Goal: Information Seeking & Learning: Learn about a topic

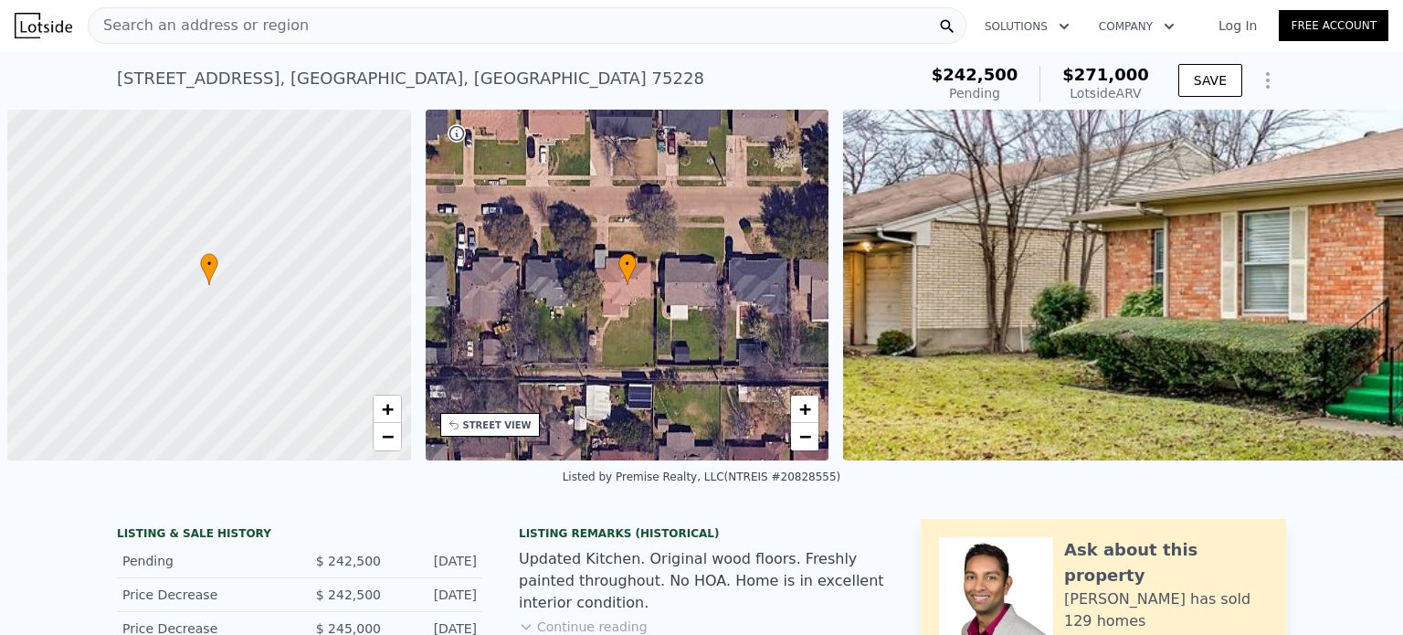
scroll to position [0, 7]
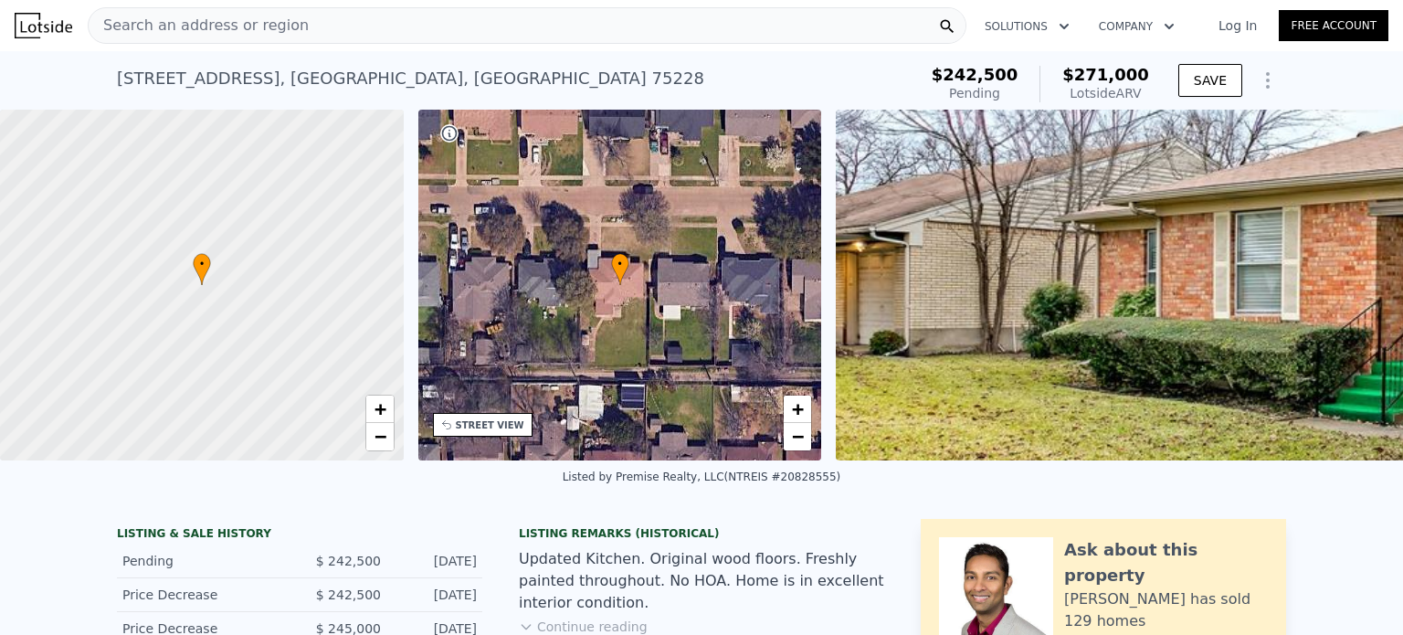
checkbox input "false"
checkbox input "true"
type input "$ 274,000"
type input "$ 827"
click at [757, 17] on div "Search an address or region" at bounding box center [527, 25] width 879 height 37
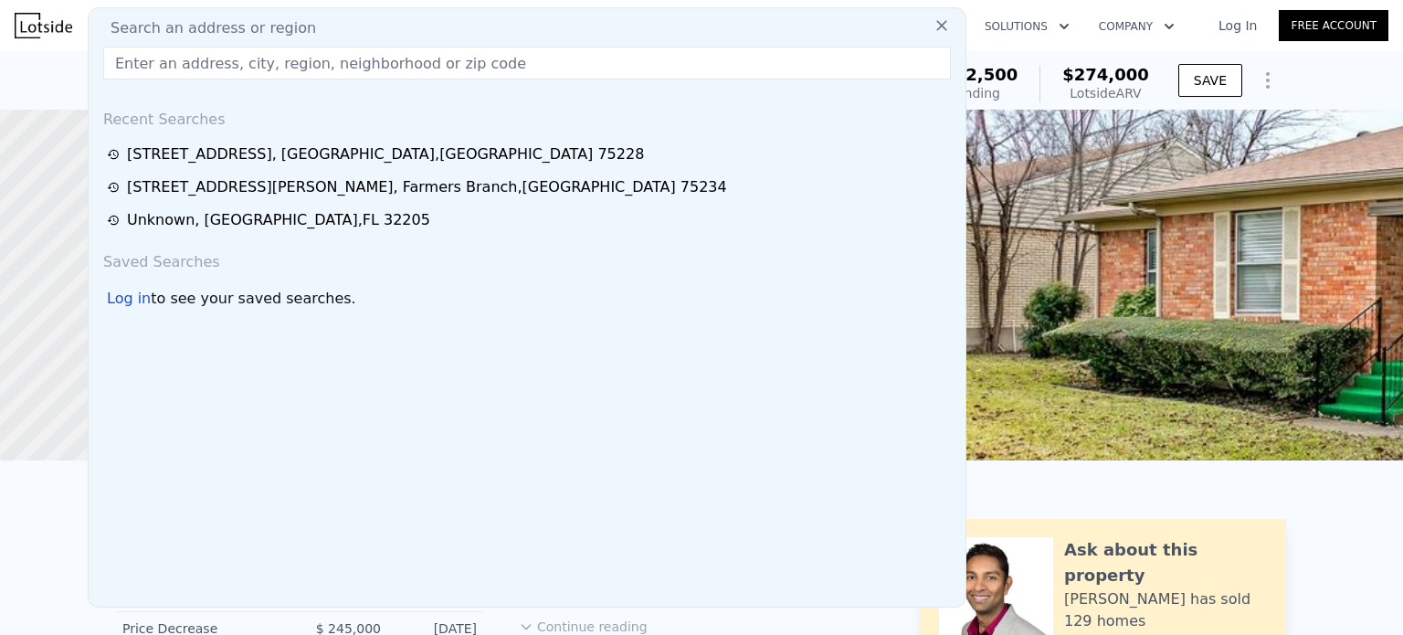
click at [662, 66] on input "text" at bounding box center [527, 63] width 848 height 33
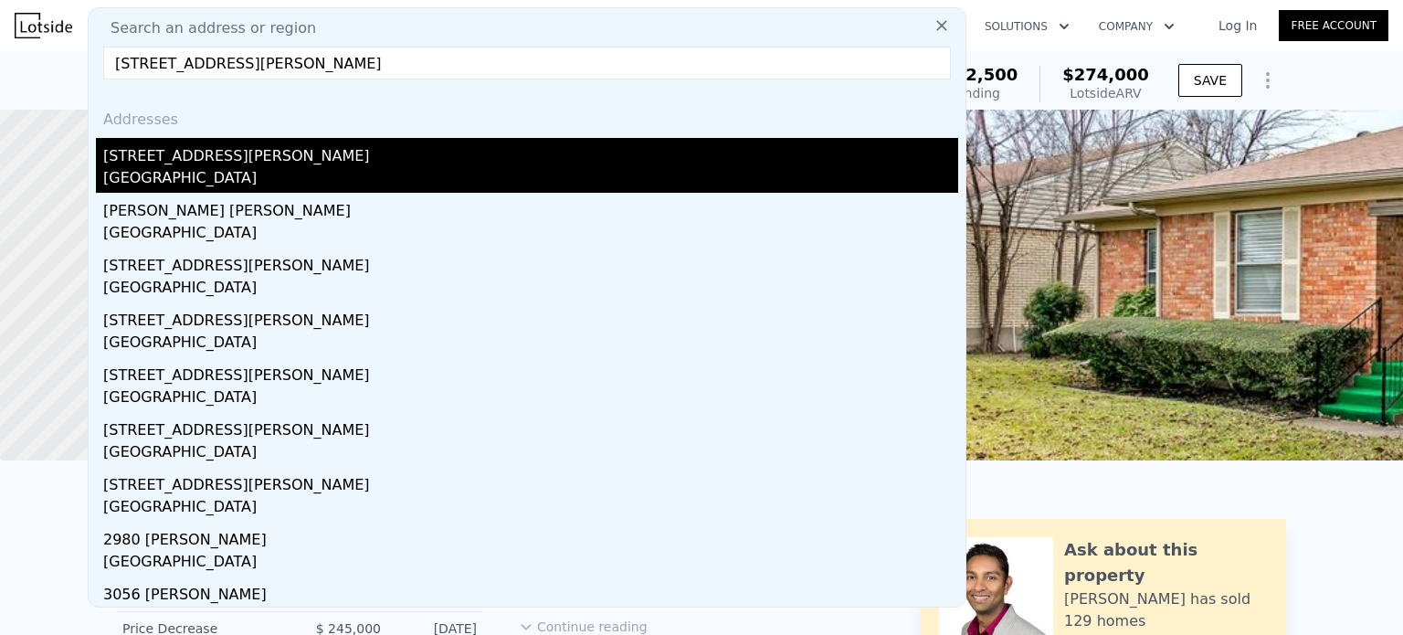
type input "[STREET_ADDRESS][PERSON_NAME]"
click at [556, 164] on div "[STREET_ADDRESS][PERSON_NAME]" at bounding box center [530, 152] width 855 height 29
type input "3"
type input "2"
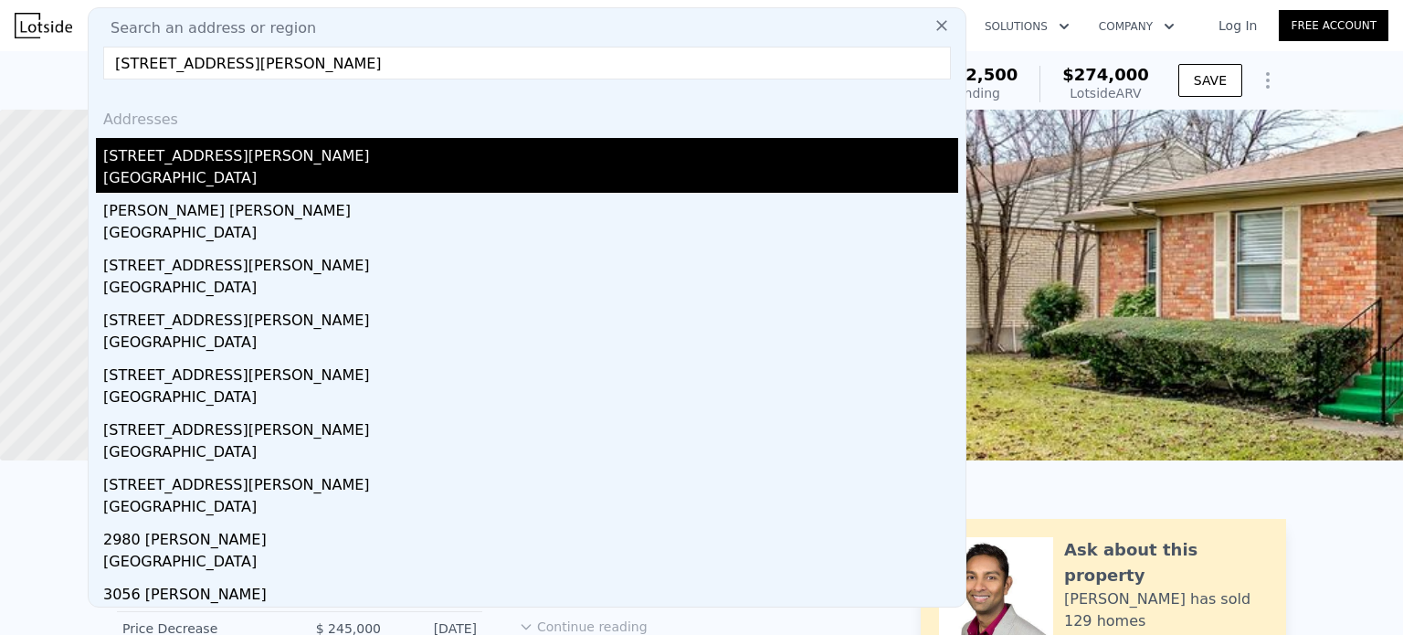
type input "1265"
type input "1808"
type input "7187.400000000001"
type input "12980.88"
type input "$ 408,000"
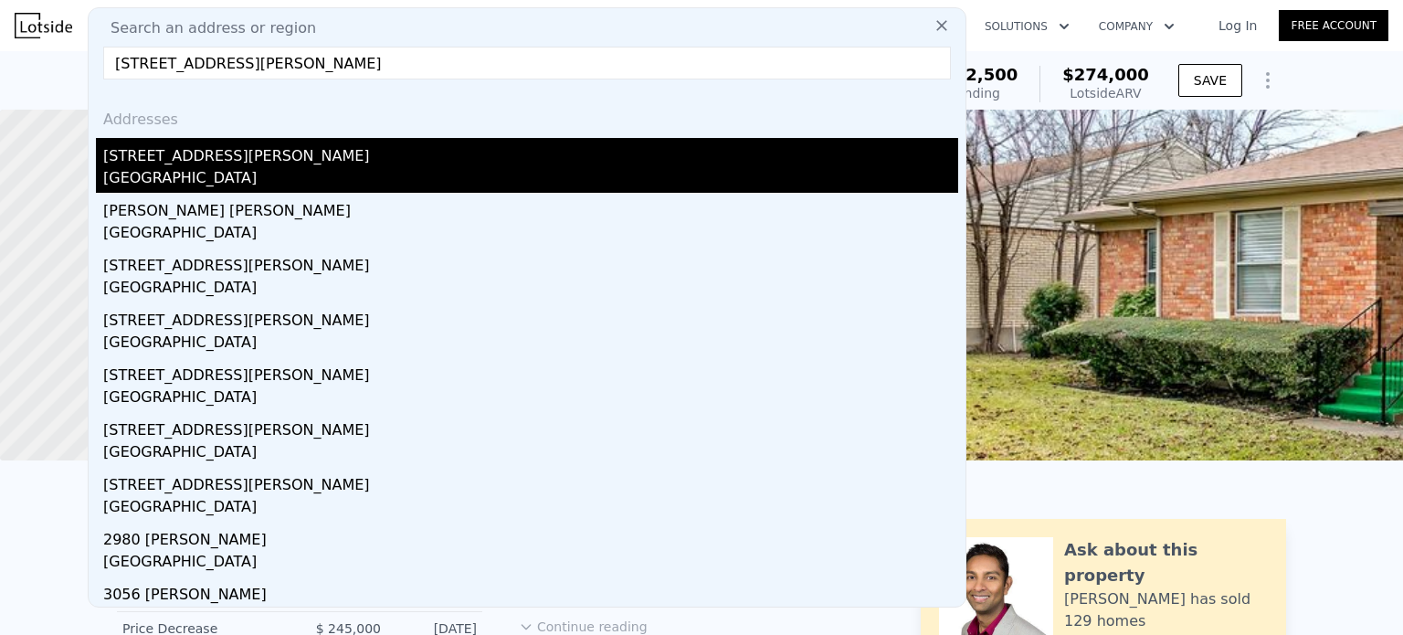
type input "5"
type input "$ 134,110"
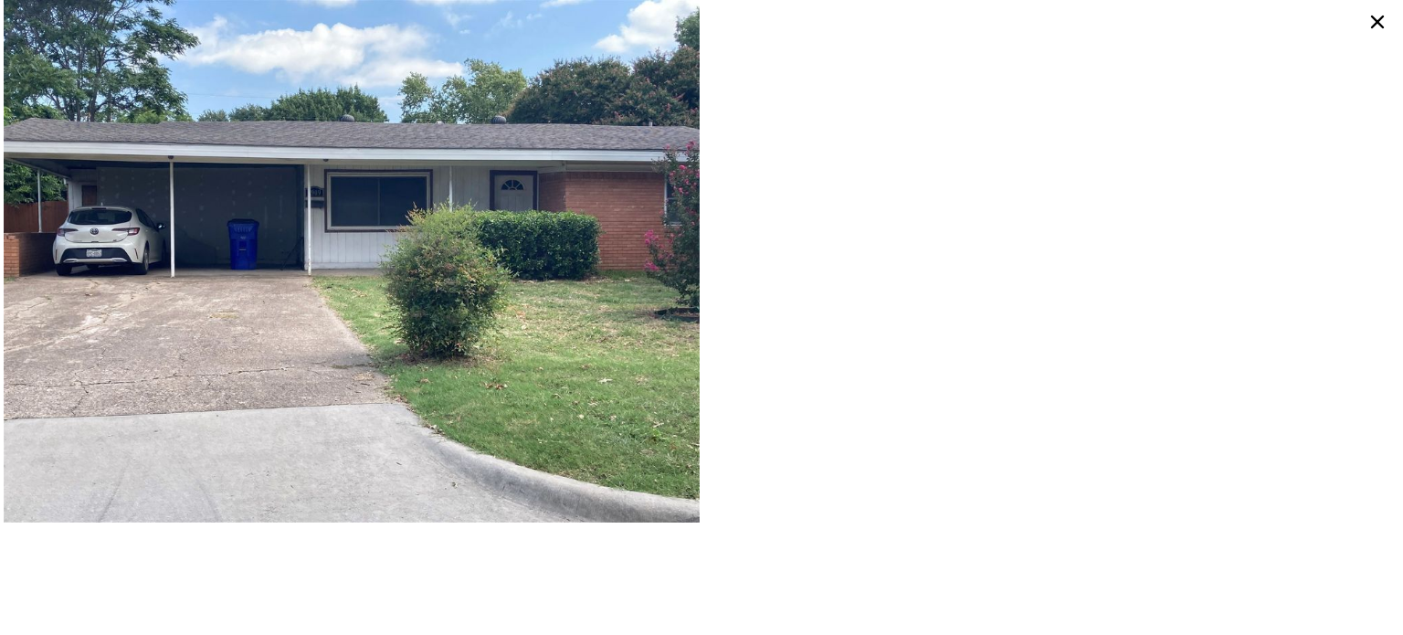
click at [1374, 26] on icon at bounding box center [1377, 22] width 13 height 13
